Goal: Task Accomplishment & Management: Manage account settings

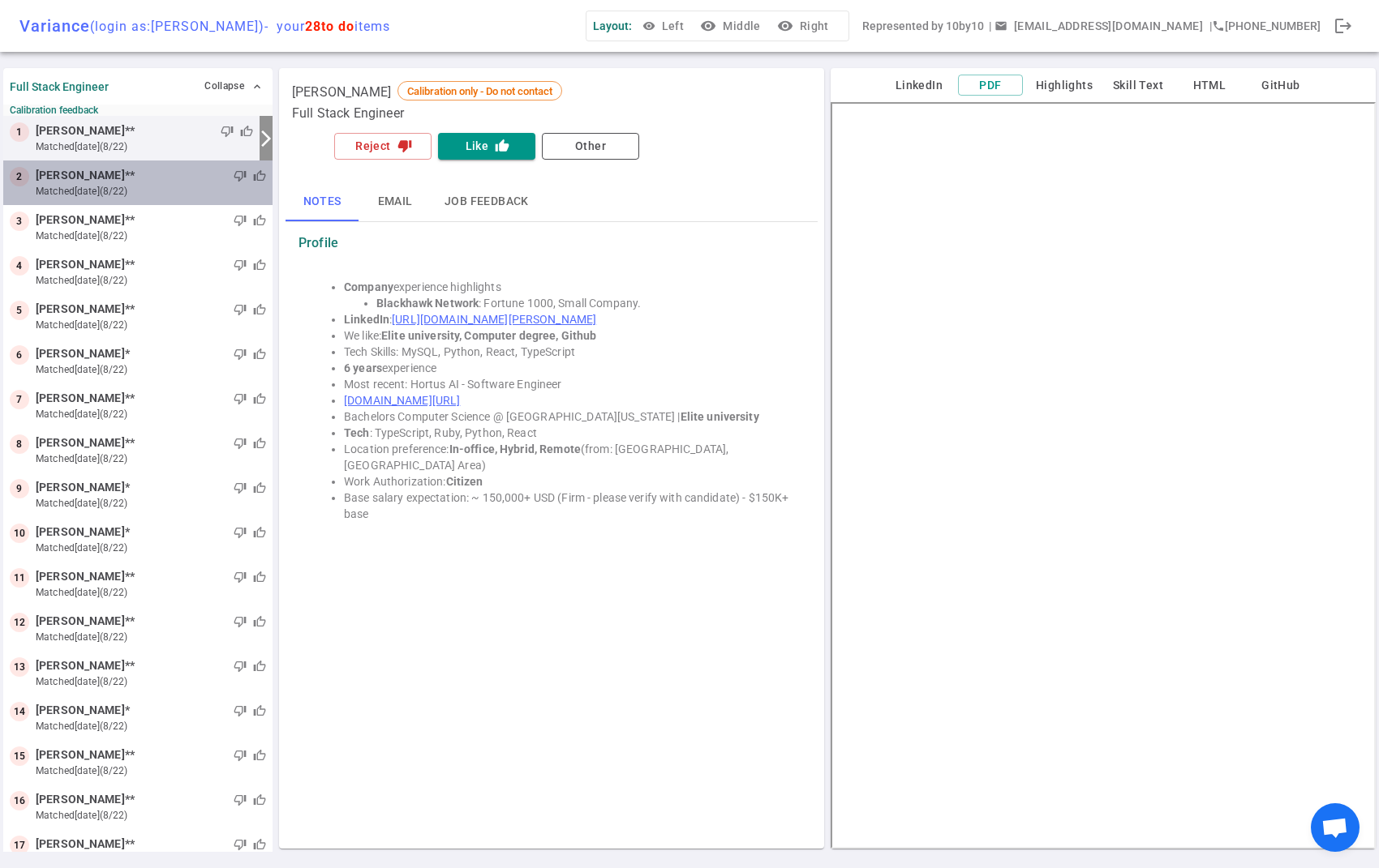
click at [135, 181] on div "thumb_down thumb_up" at bounding box center [200, 176] width 131 height 16
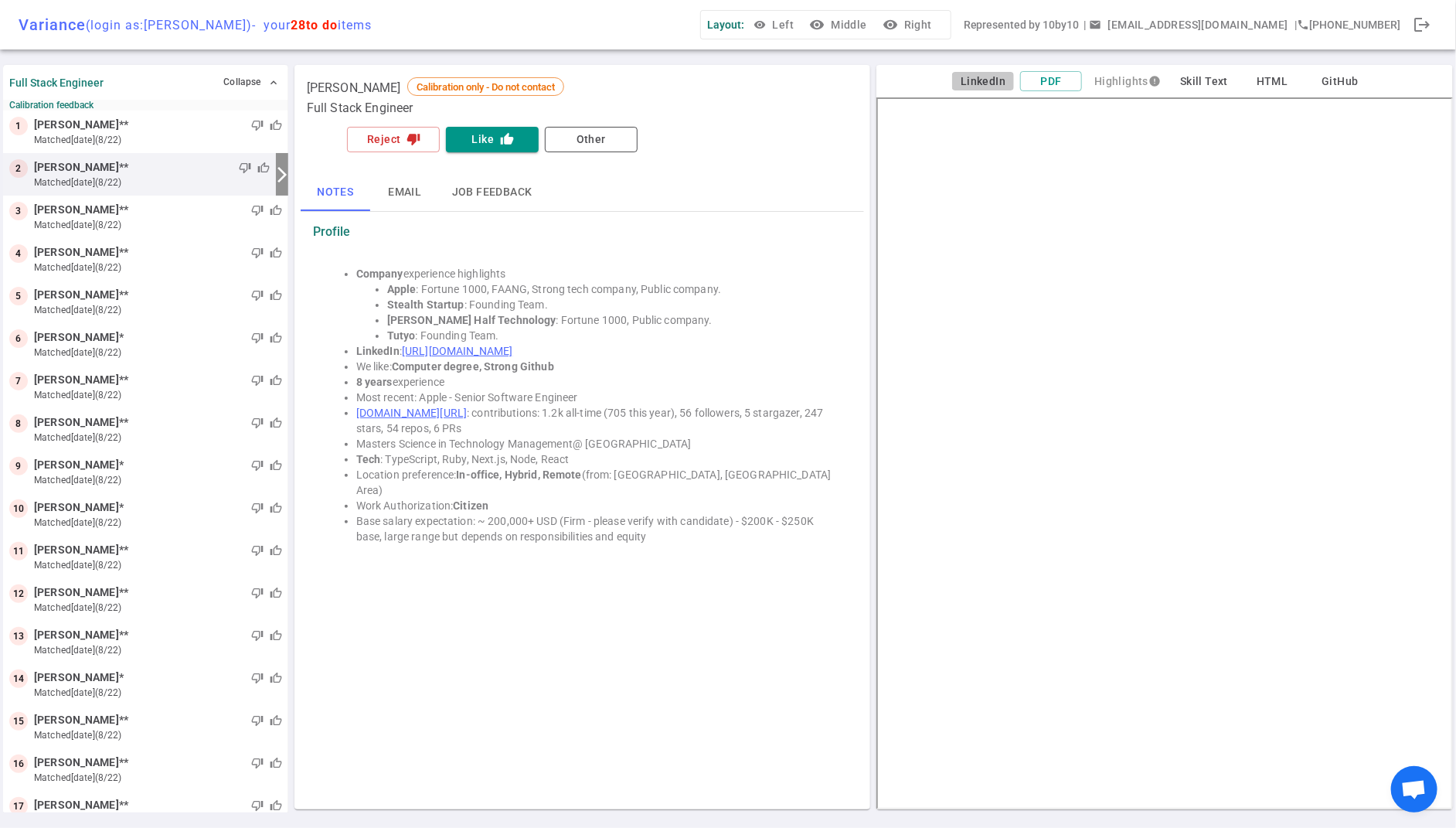
click at [983, 80] on button "LinkedIn" at bounding box center [983, 81] width 62 height 19
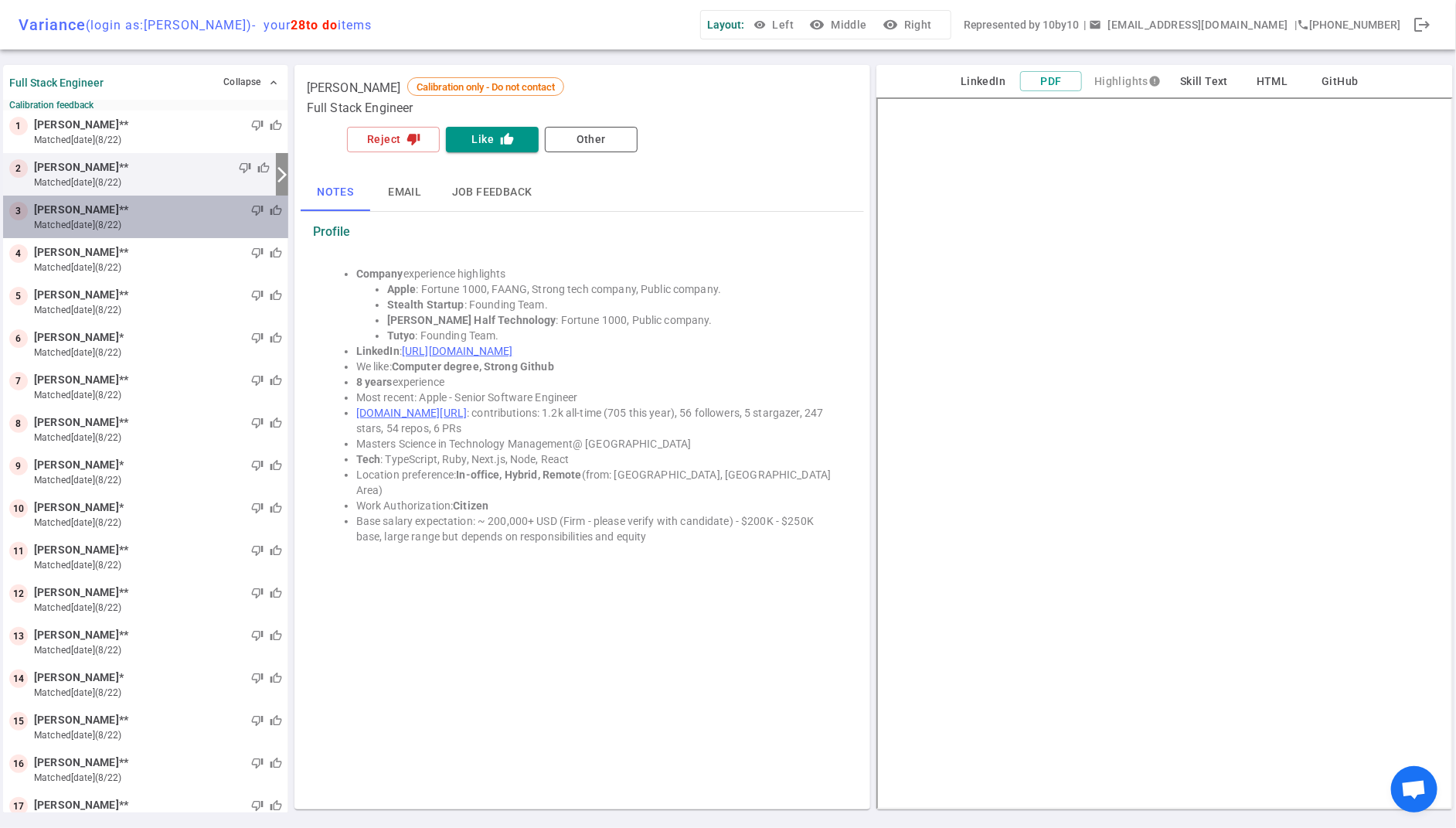
click at [117, 226] on small "matched [DATE] (8/22)" at bounding box center [158, 225] width 248 height 14
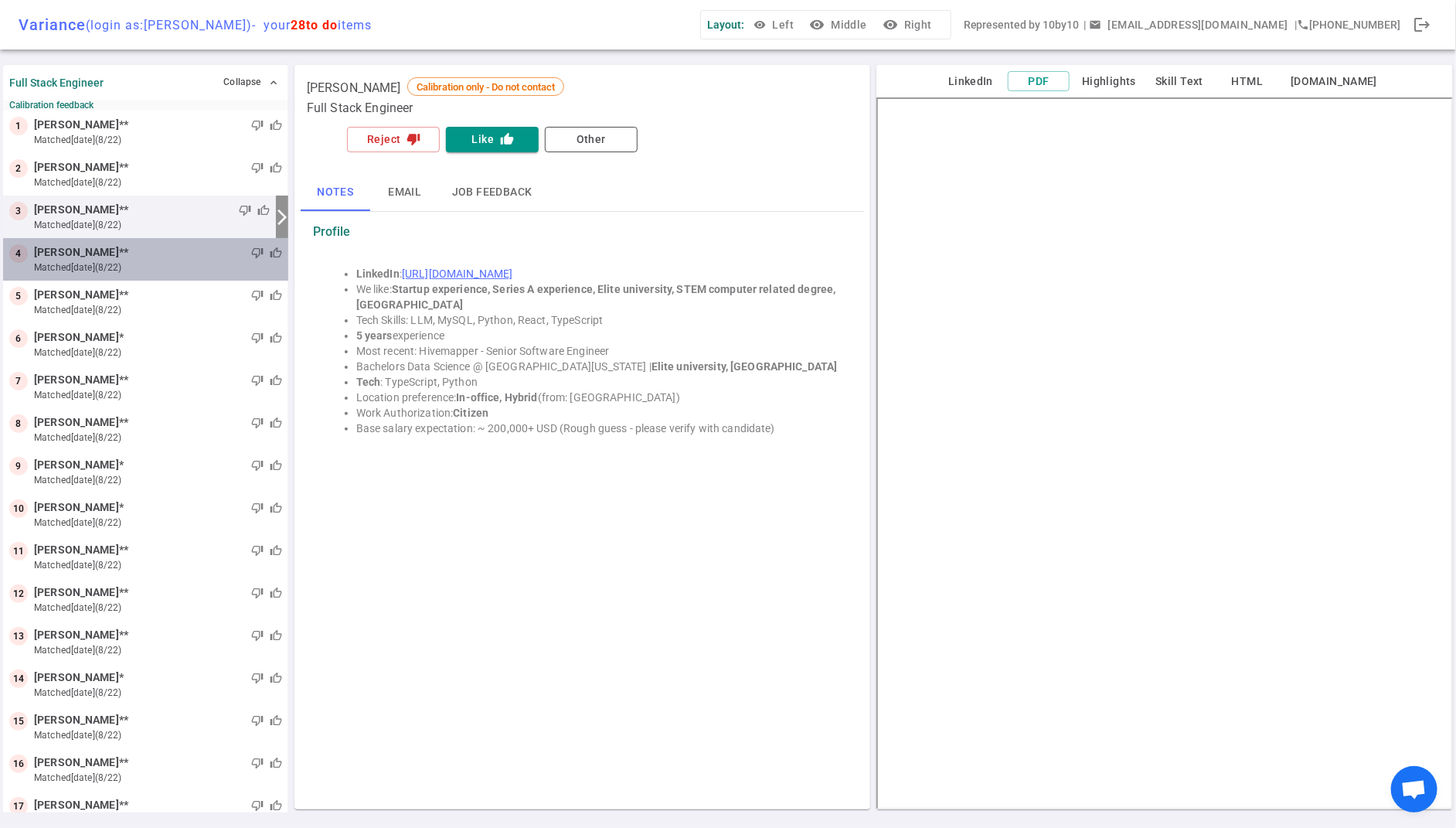
click at [133, 264] on small "matched [DATE] (8/22)" at bounding box center [158, 268] width 248 height 14
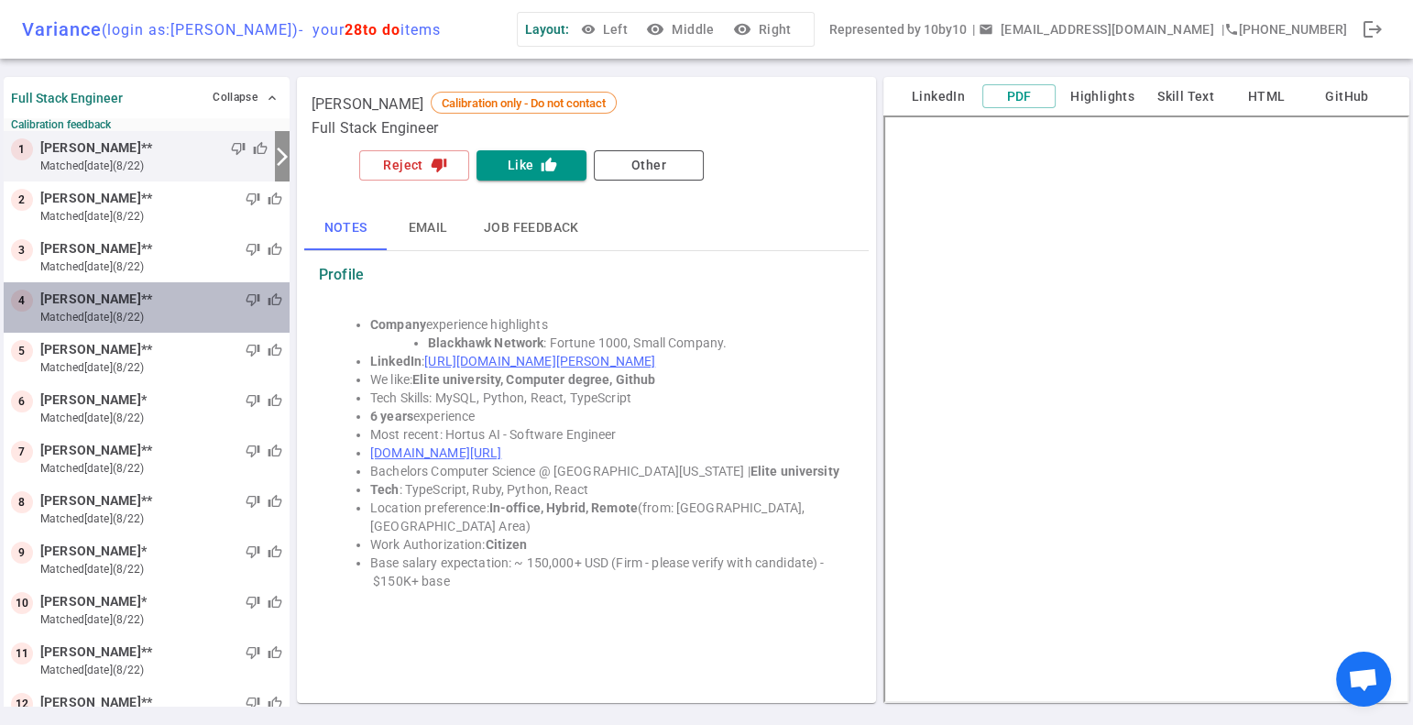
click at [94, 300] on span "[PERSON_NAME]" at bounding box center [90, 299] width 101 height 19
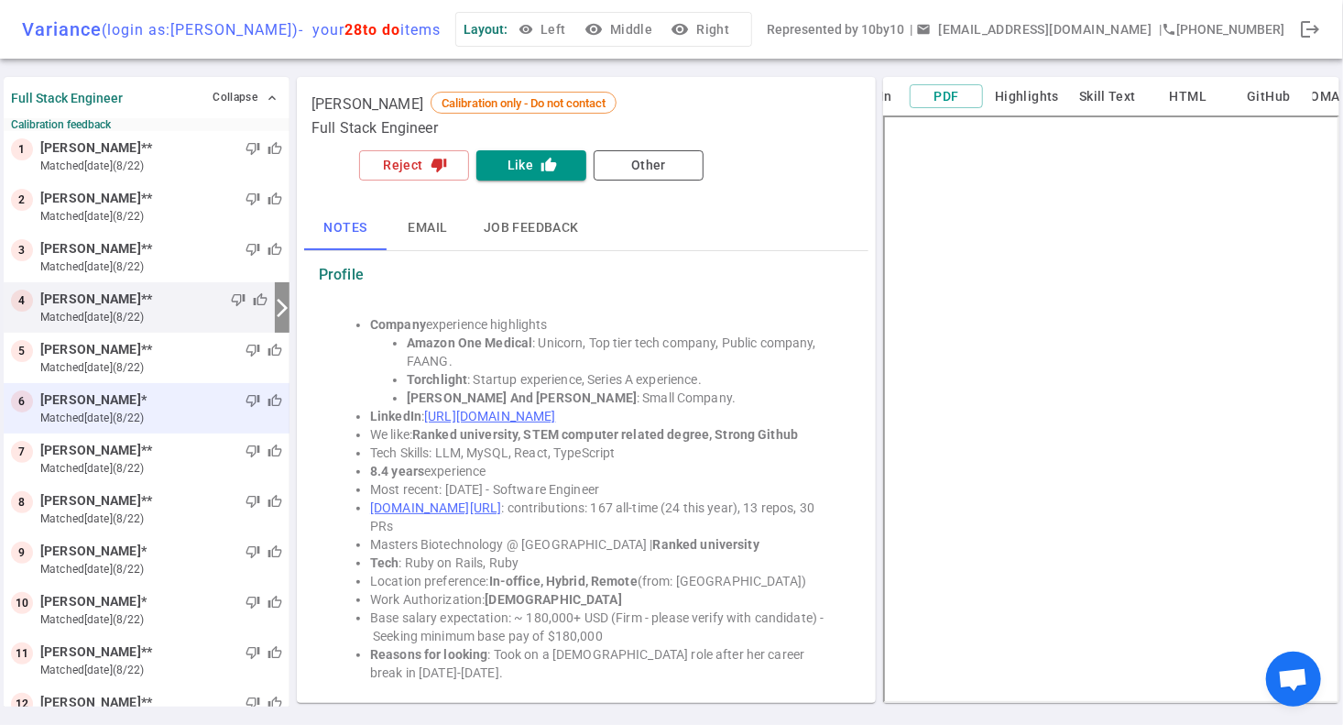
click at [147, 402] on div "thumb_down thumb_up" at bounding box center [215, 400] width 136 height 18
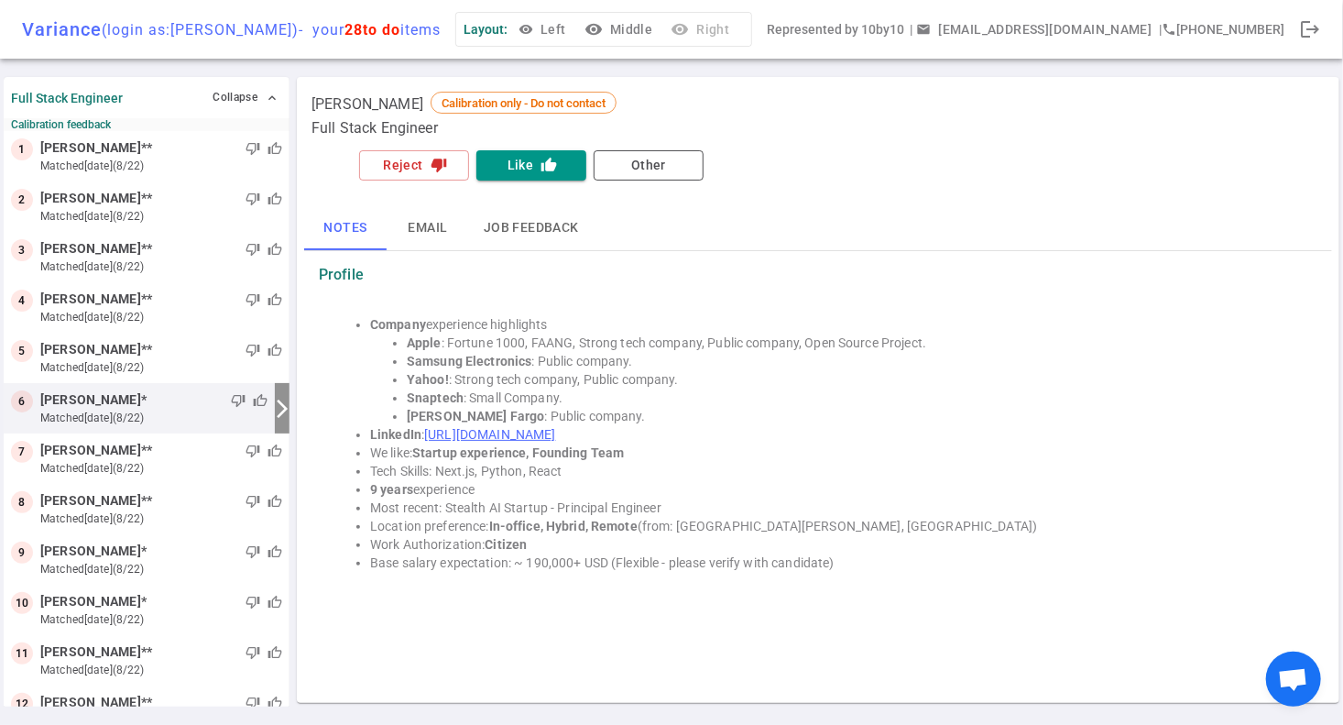
scroll to position [17, 0]
